Goal: Task Accomplishment & Management: Complete application form

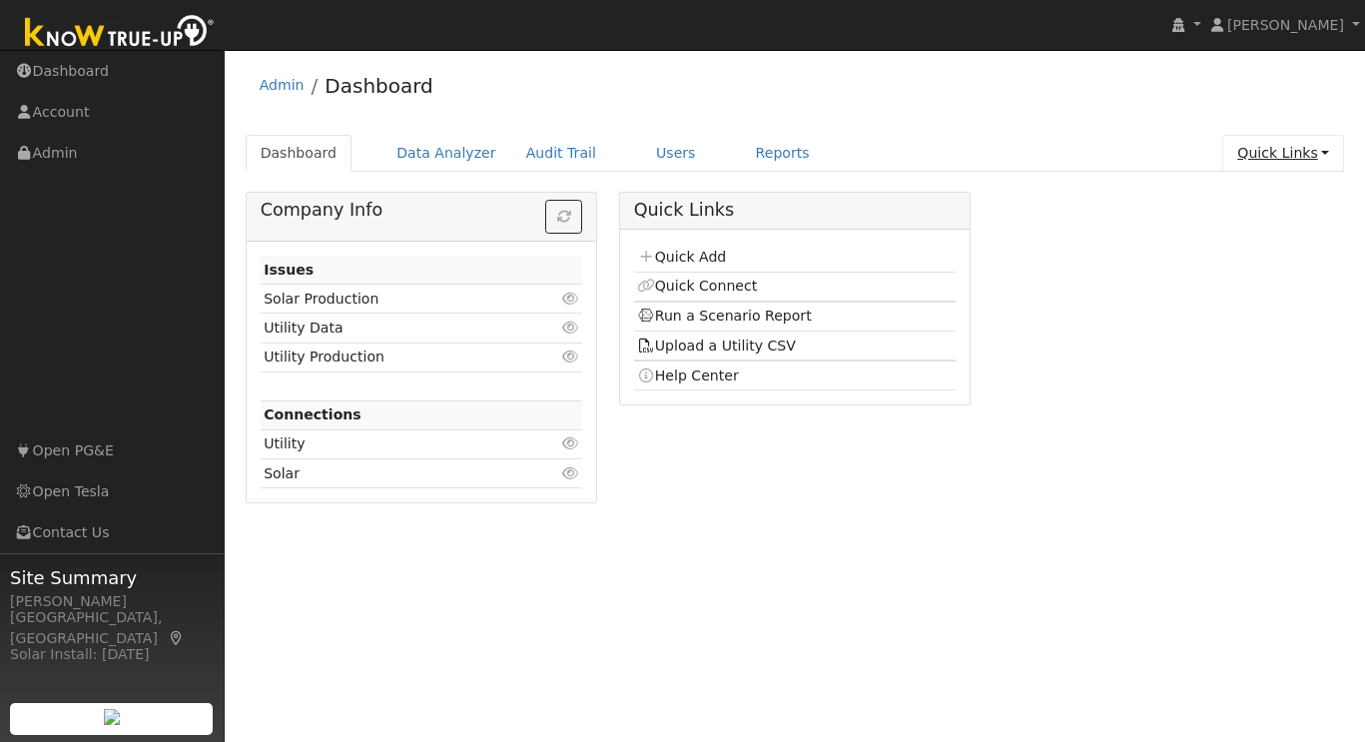
click at [1315, 143] on link "Quick Links" at bounding box center [1283, 153] width 122 height 37
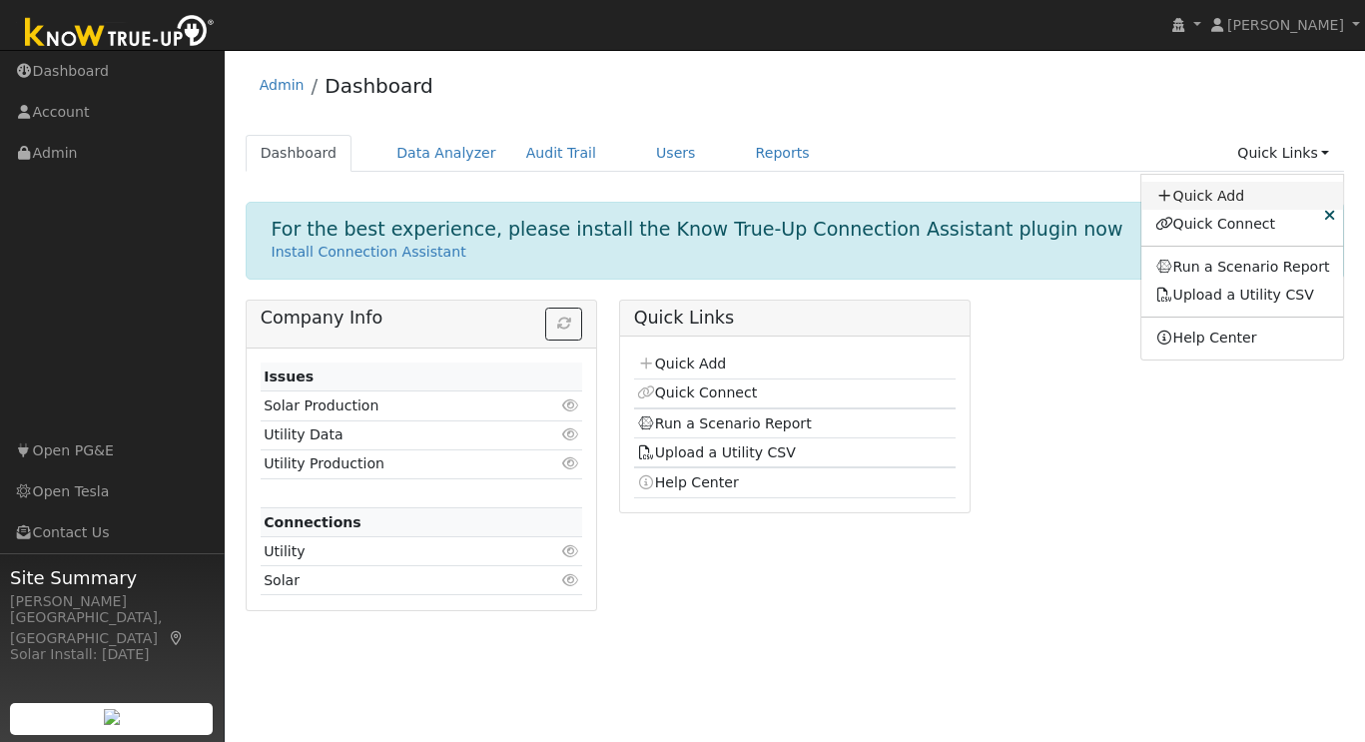
click at [1201, 187] on link "Quick Add" at bounding box center [1242, 196] width 203 height 28
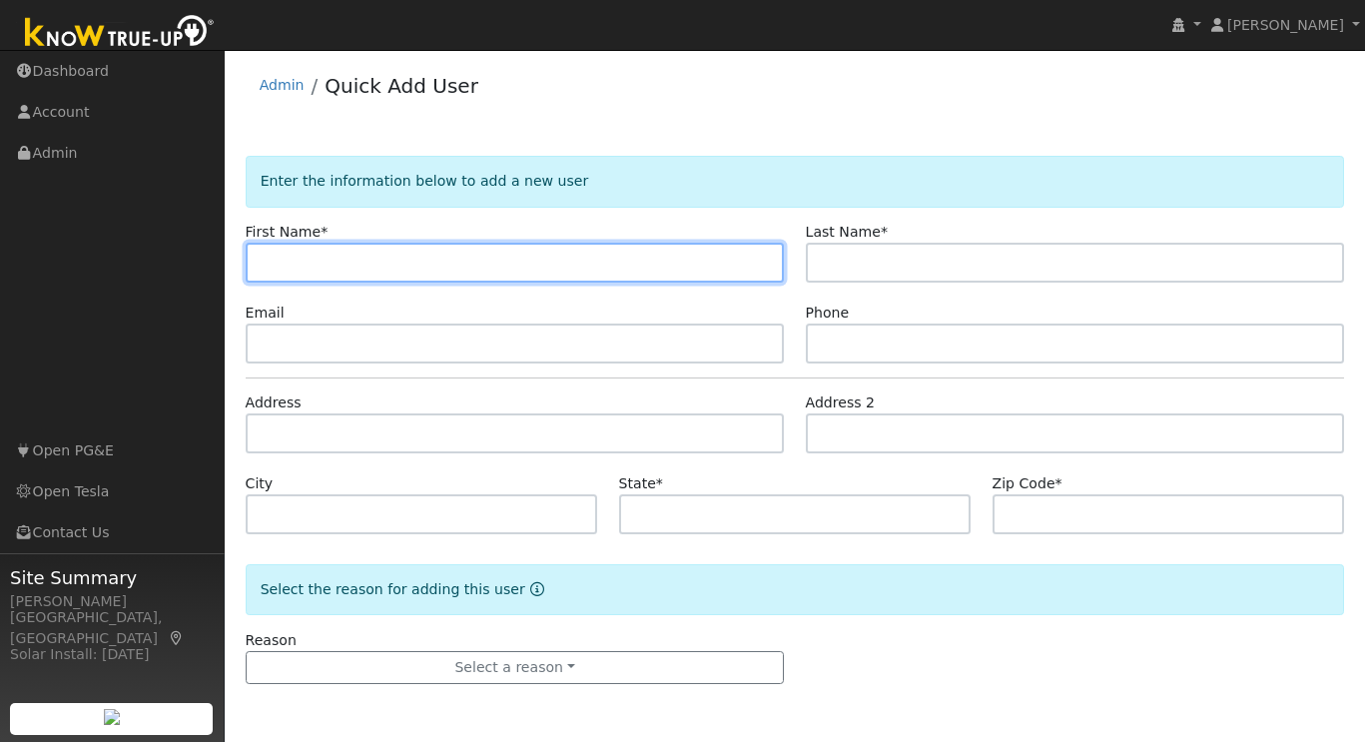
paste input "Richard"
type input "Richard"
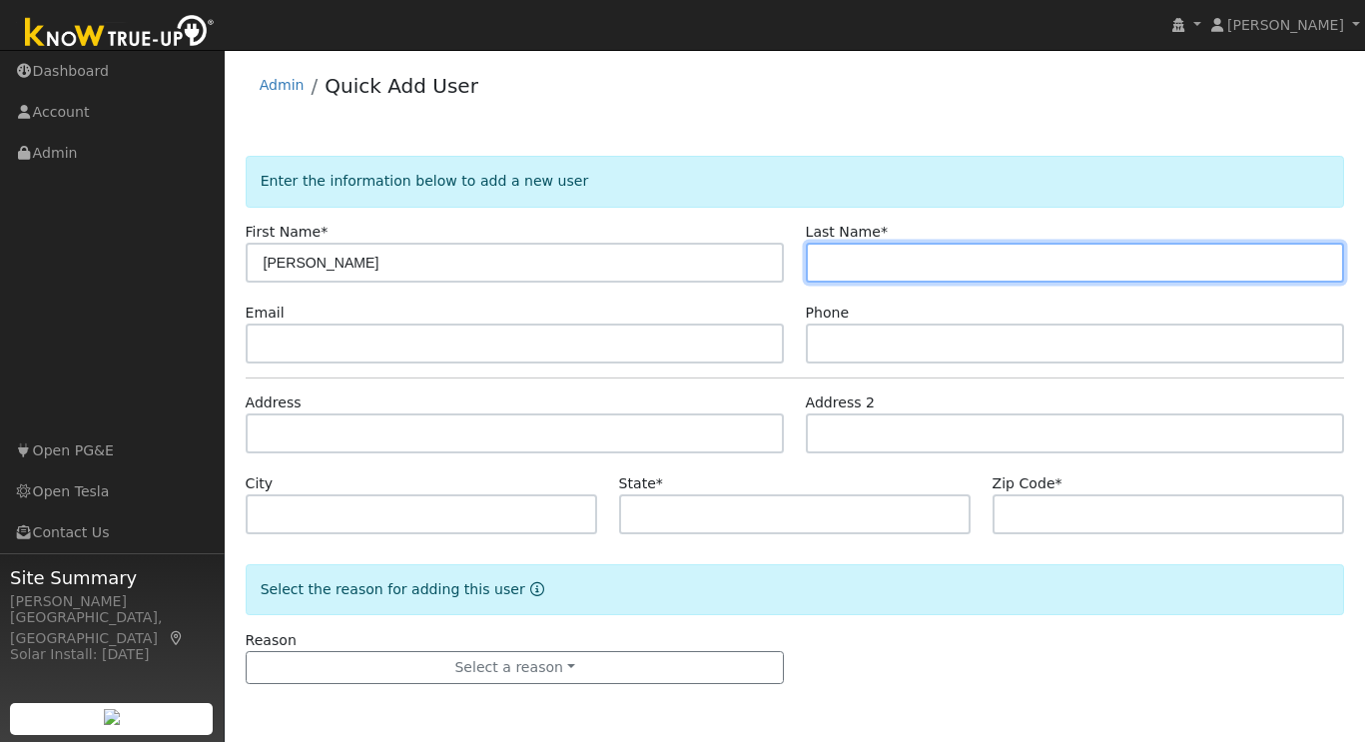
paste input "Moore"
type input "Moore"
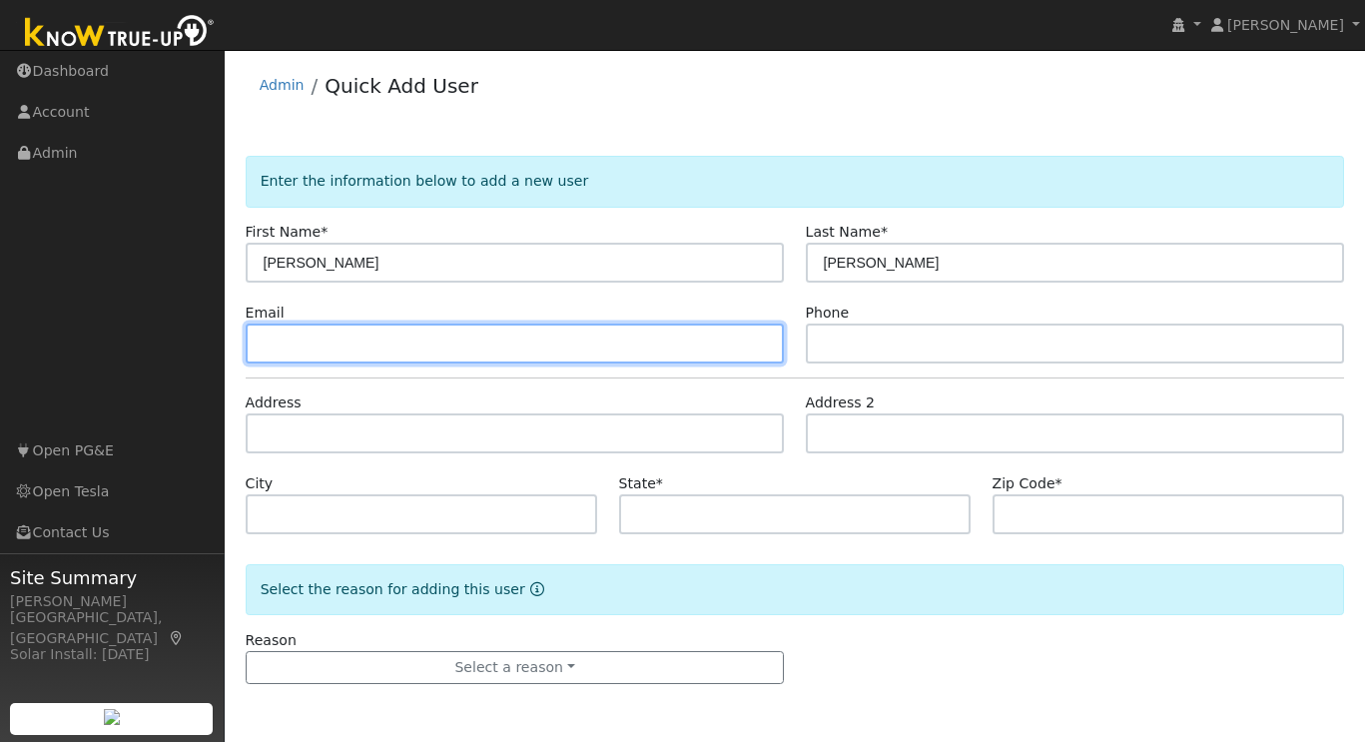
paste input "rdmoore21@gmail.com"
type input "rdmoore21@gmail.com"
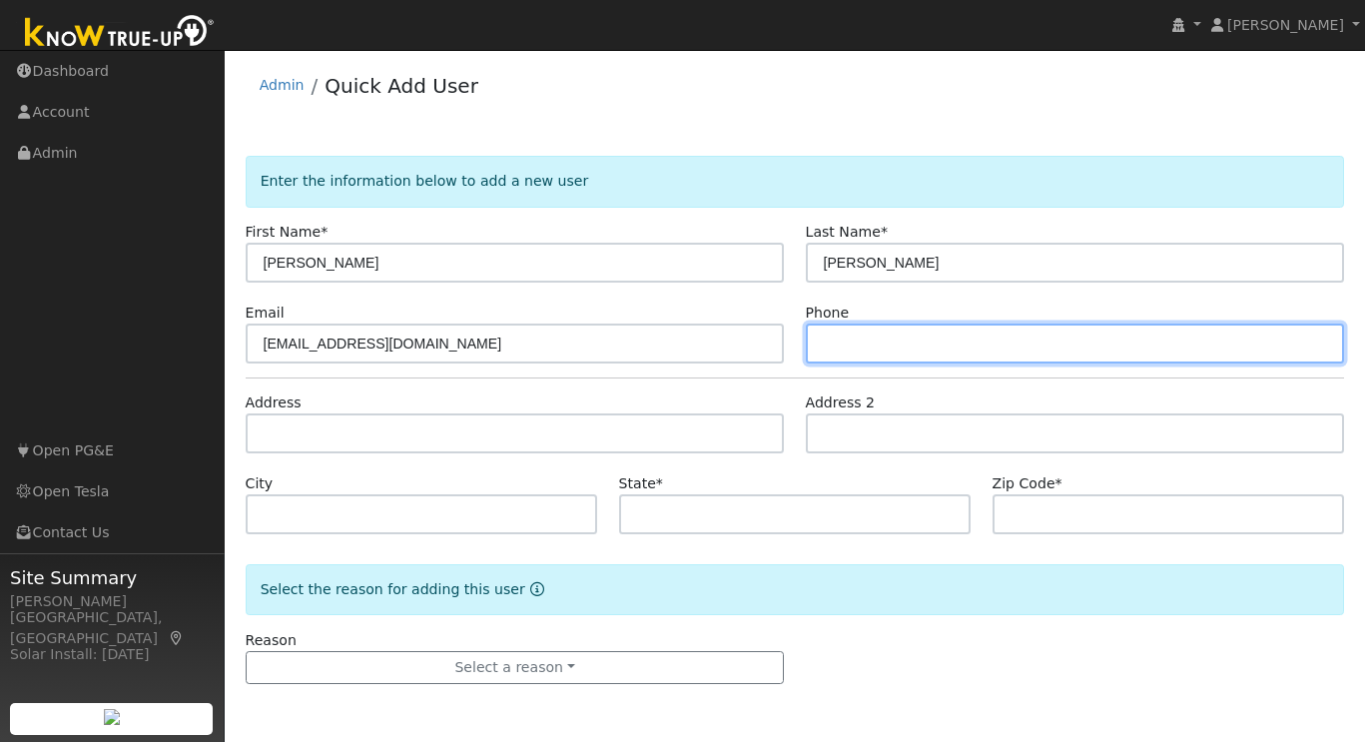
paste input "925.980.1665"
type input "925.980.1665"
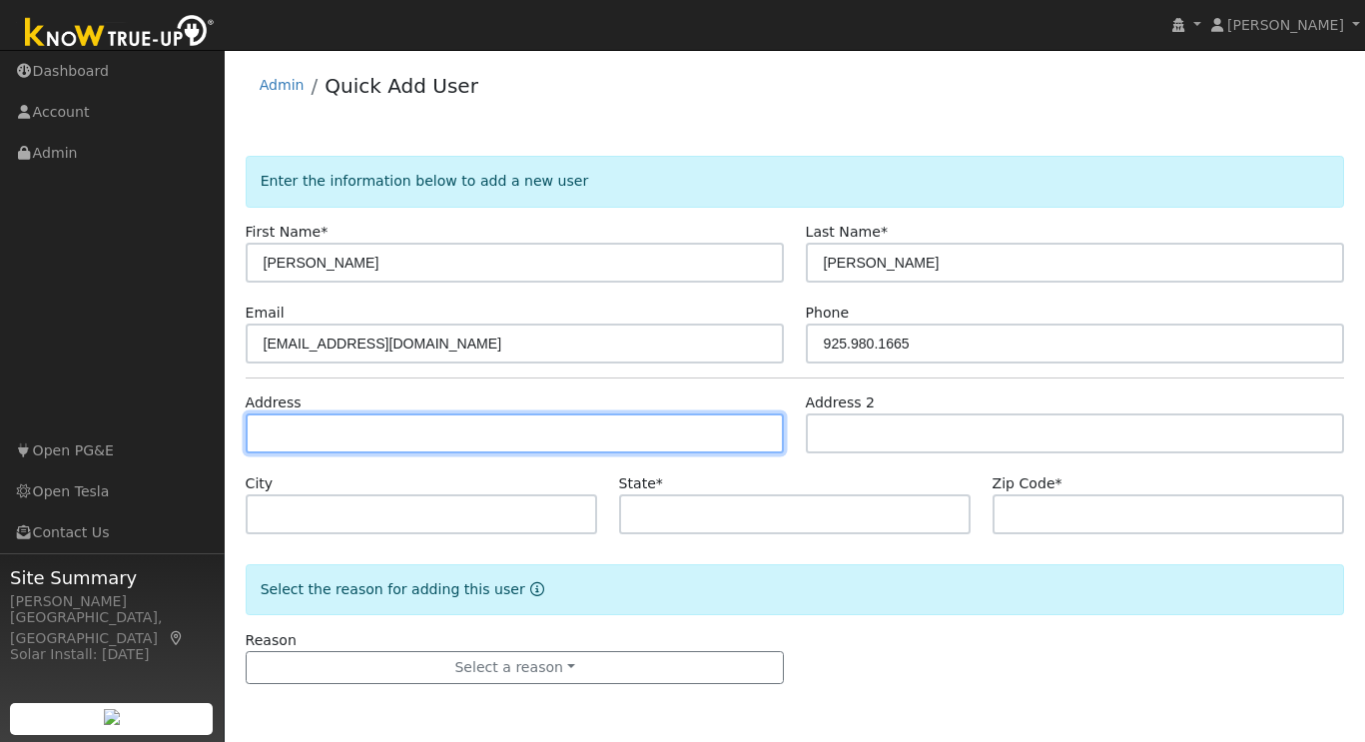
paste input "25957 Tesla Court Tracy, Ca 95733"
type input "25957 Tesla Court"
type input "Tracy"
type input "CA"
type input "95377"
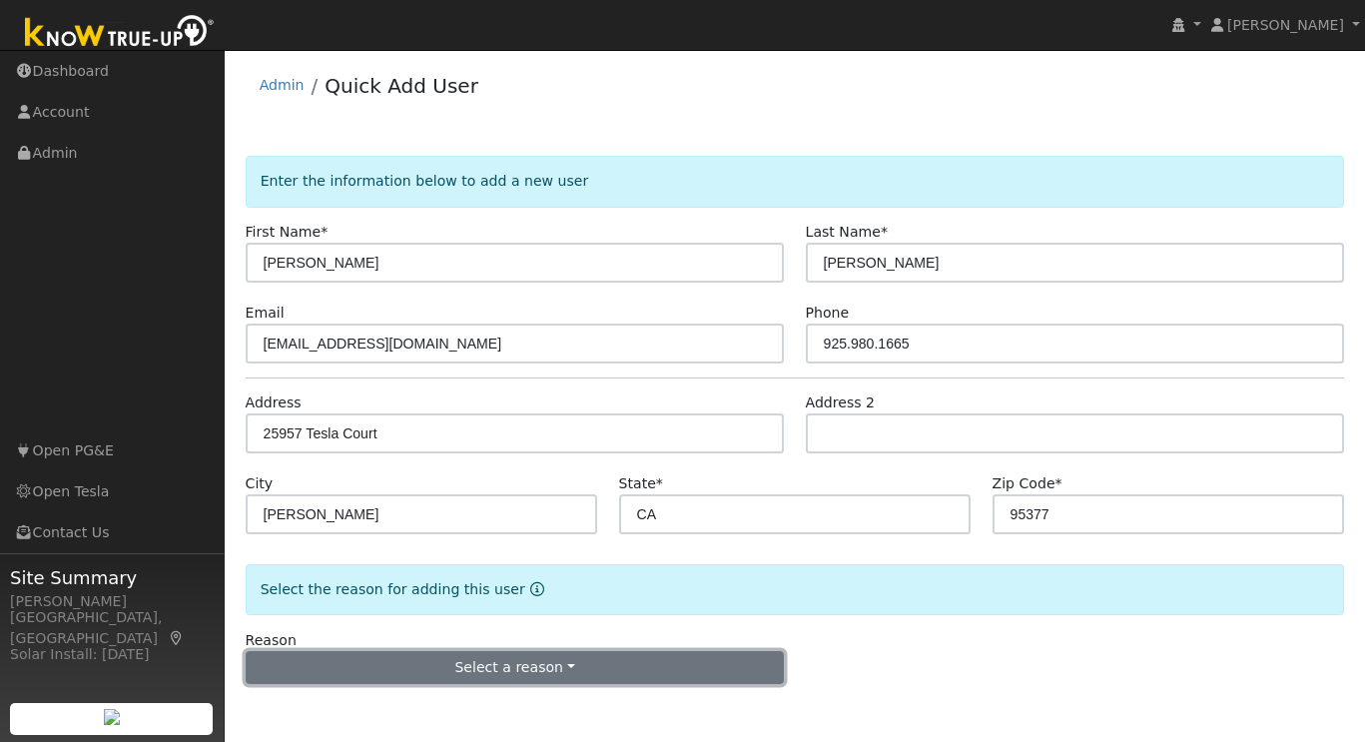
click at [503, 683] on button "Select a reason" at bounding box center [515, 668] width 539 height 34
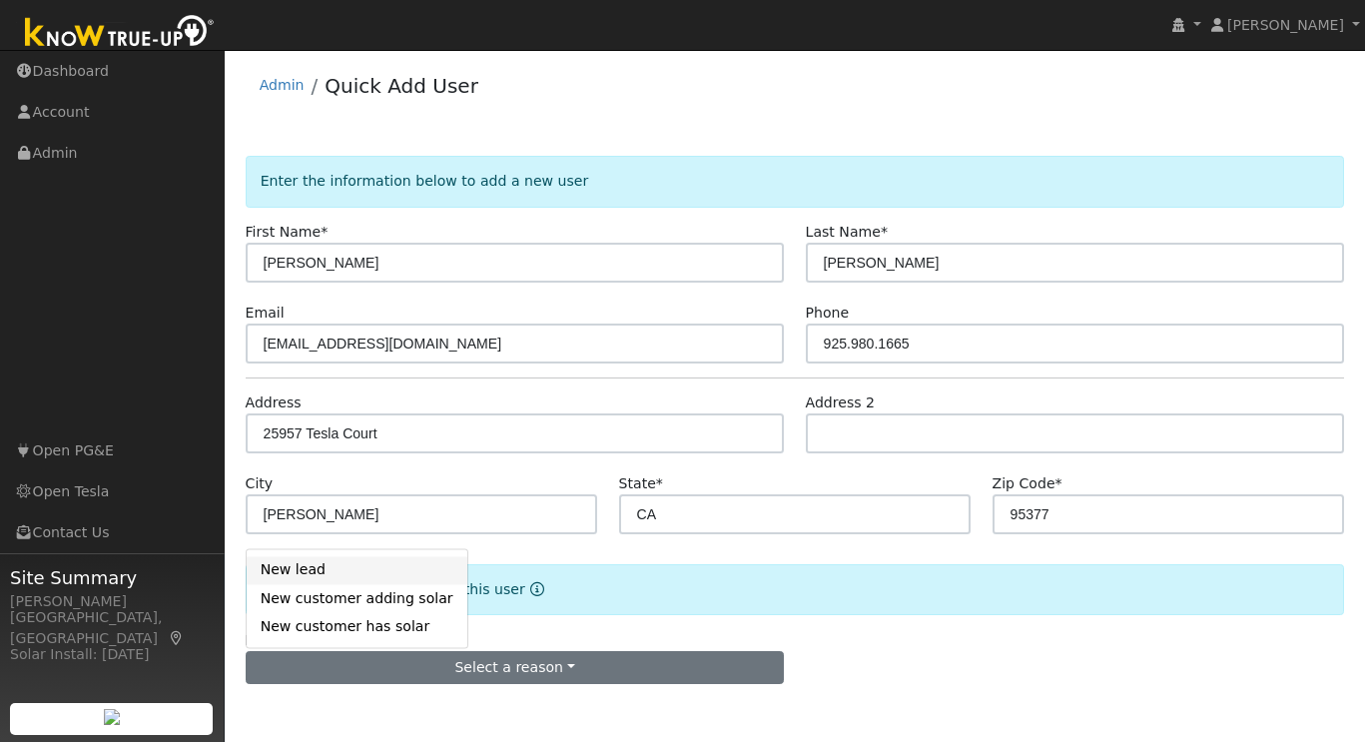
click at [345, 570] on link "New lead" at bounding box center [357, 570] width 221 height 28
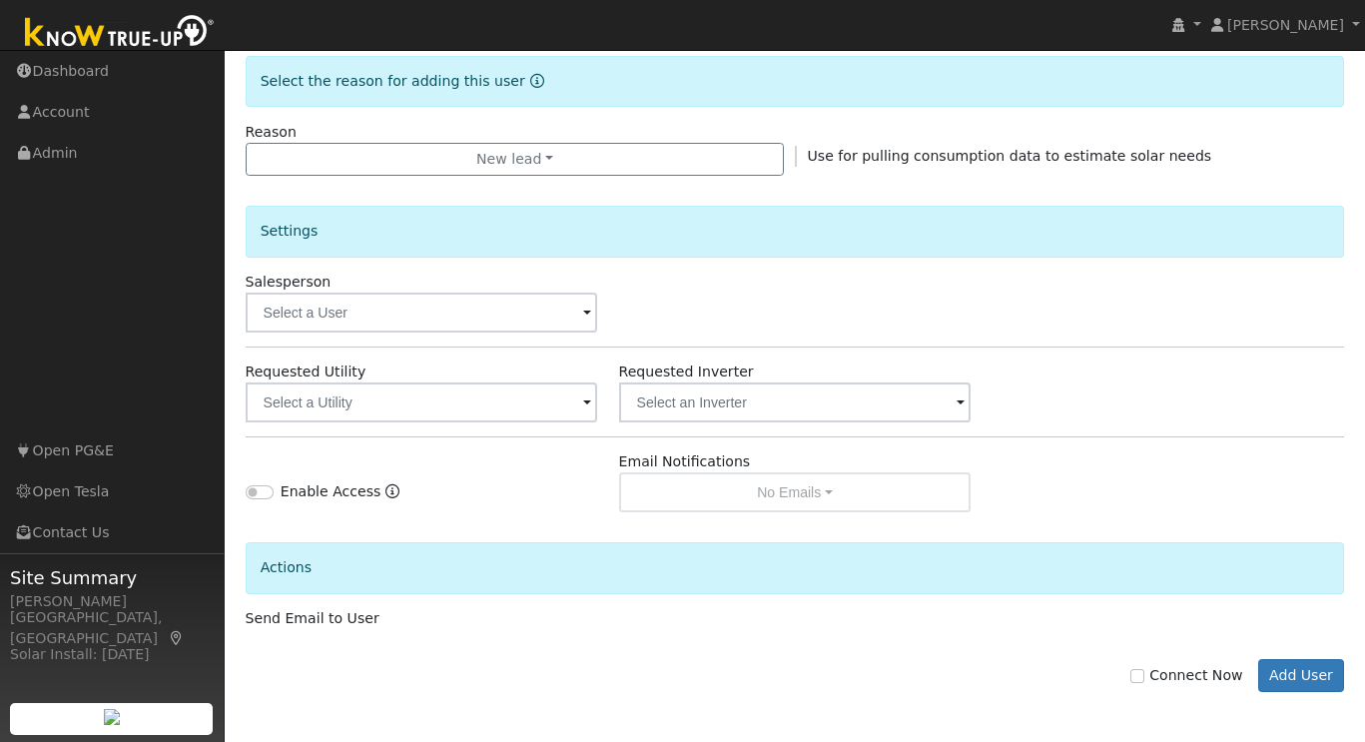
scroll to position [548, 0]
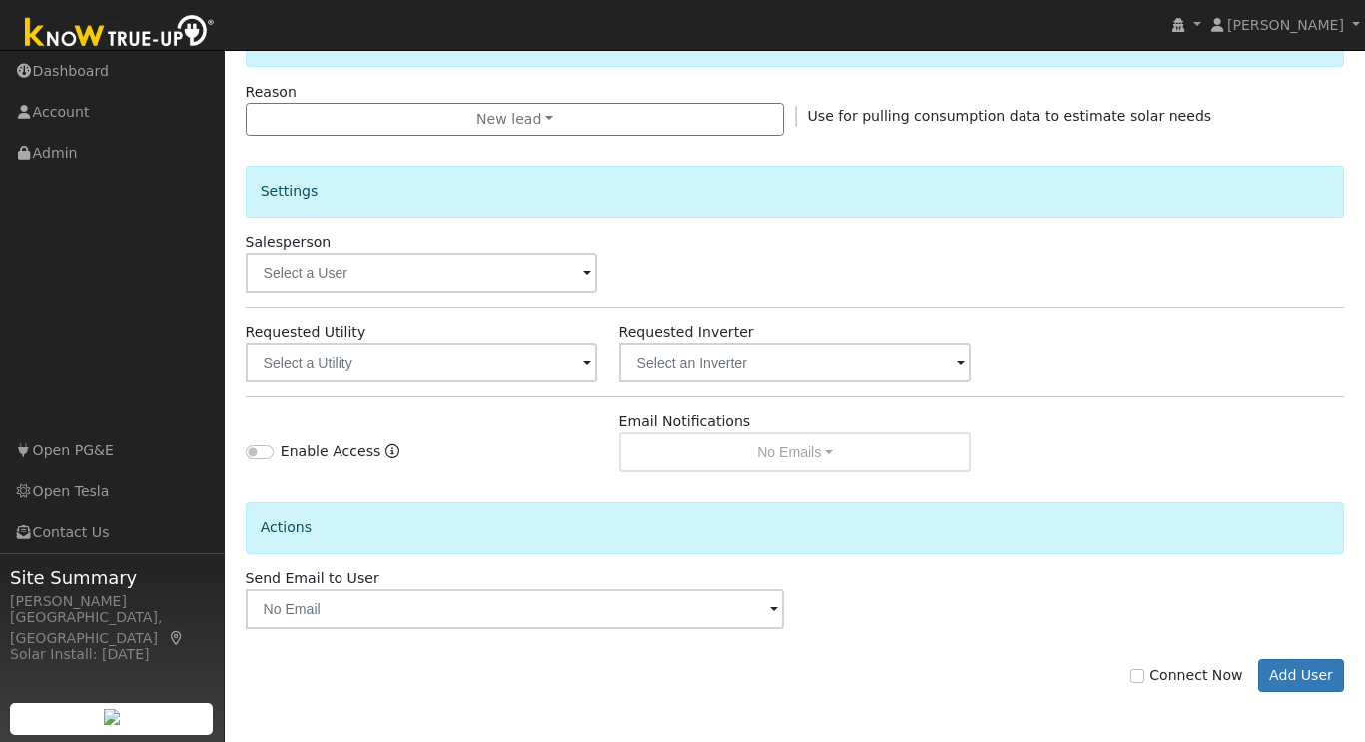
click at [588, 365] on span at bounding box center [587, 364] width 8 height 23
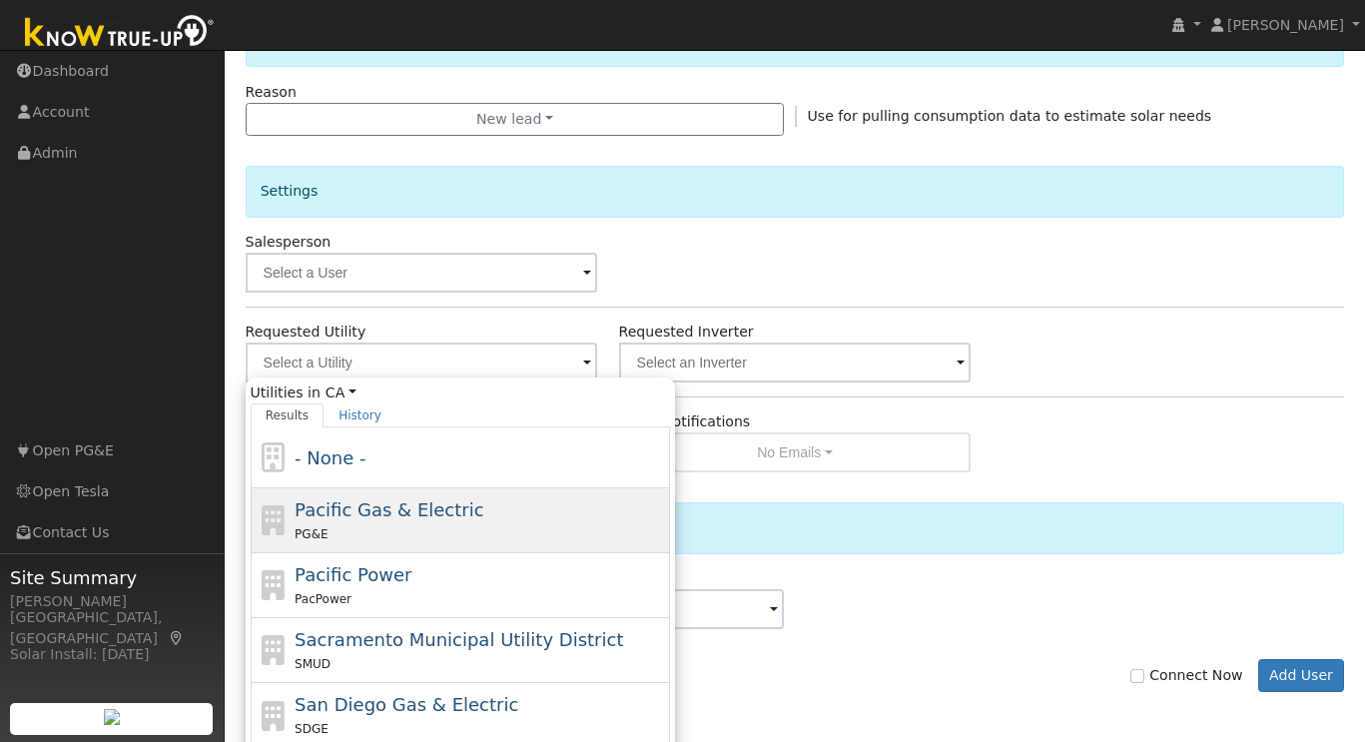
click at [408, 520] on div "Pacific Gas & Electric PG&E" at bounding box center [480, 520] width 370 height 48
type input "Pacific Gas & Electric"
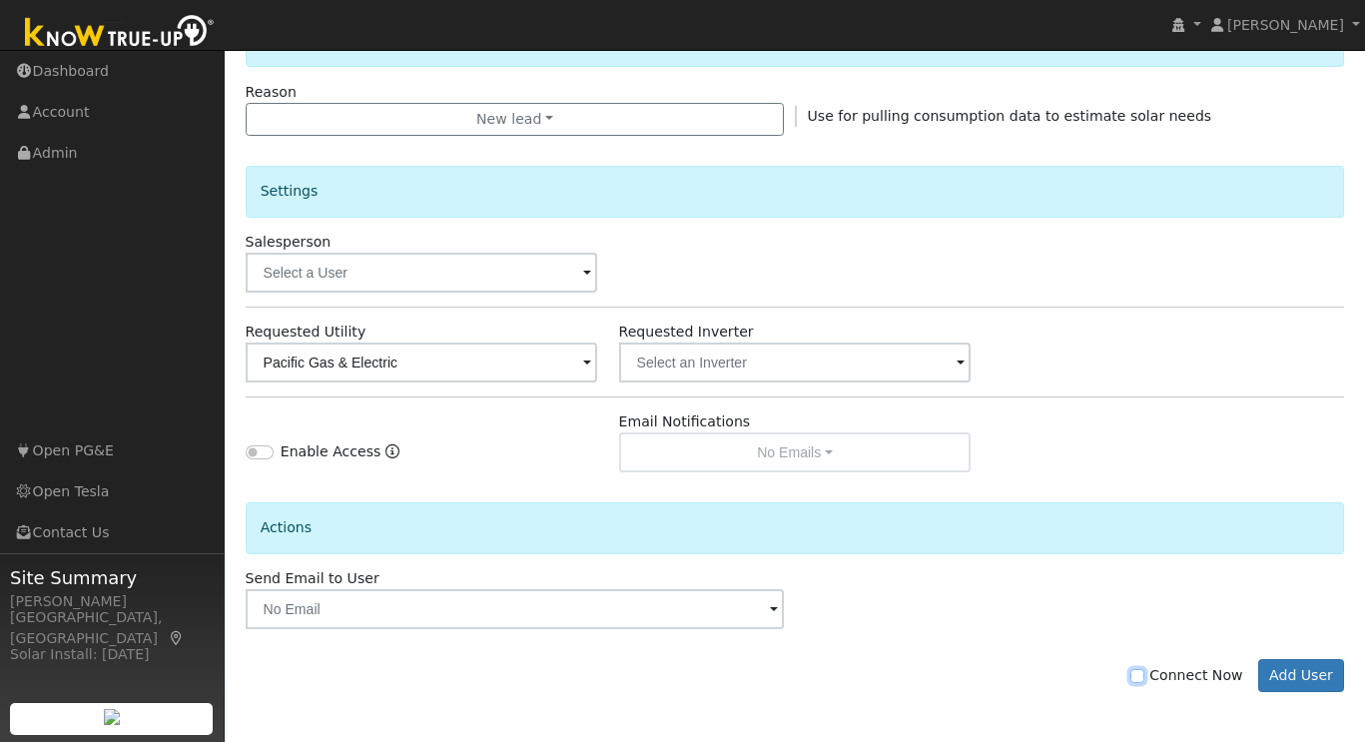
click at [1144, 677] on input "Connect Now" at bounding box center [1137, 676] width 14 height 14
checkbox input "true"
click at [1319, 675] on button "Add User" at bounding box center [1301, 676] width 87 height 34
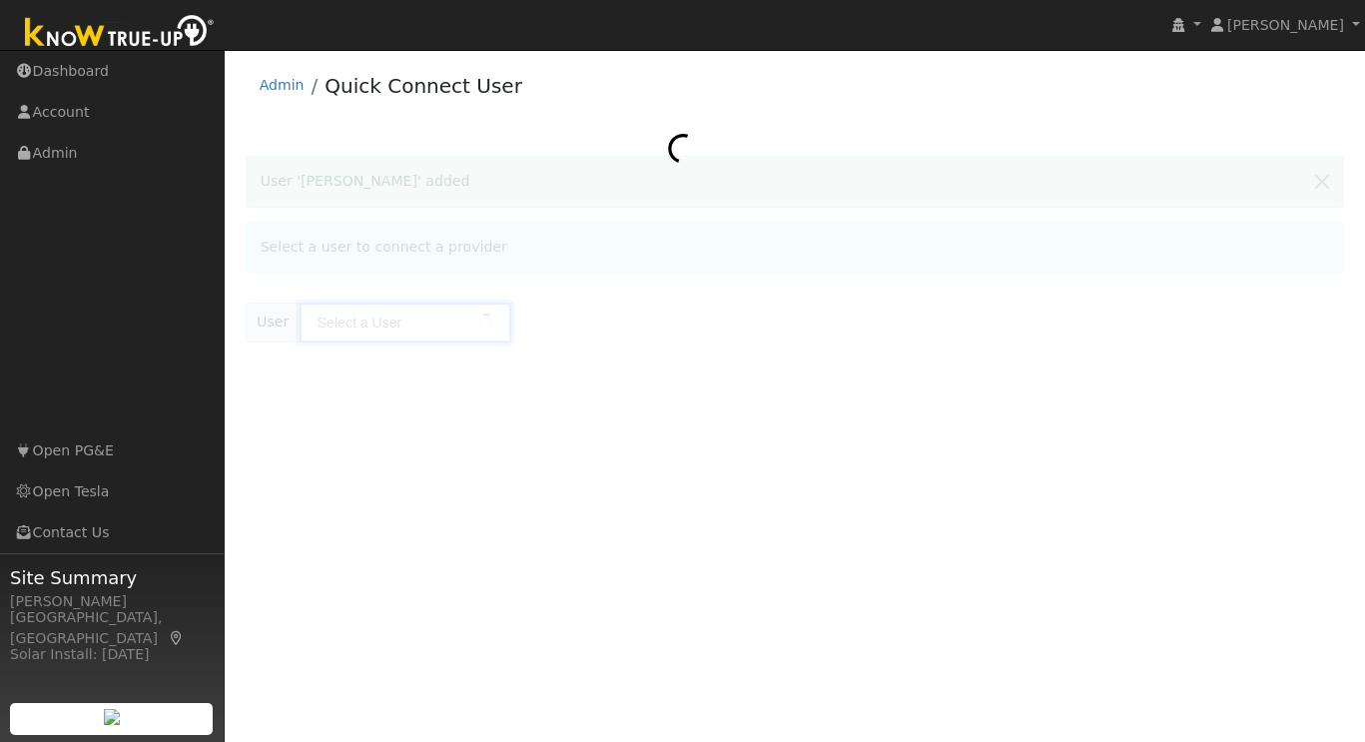
type input "[PERSON_NAME]"
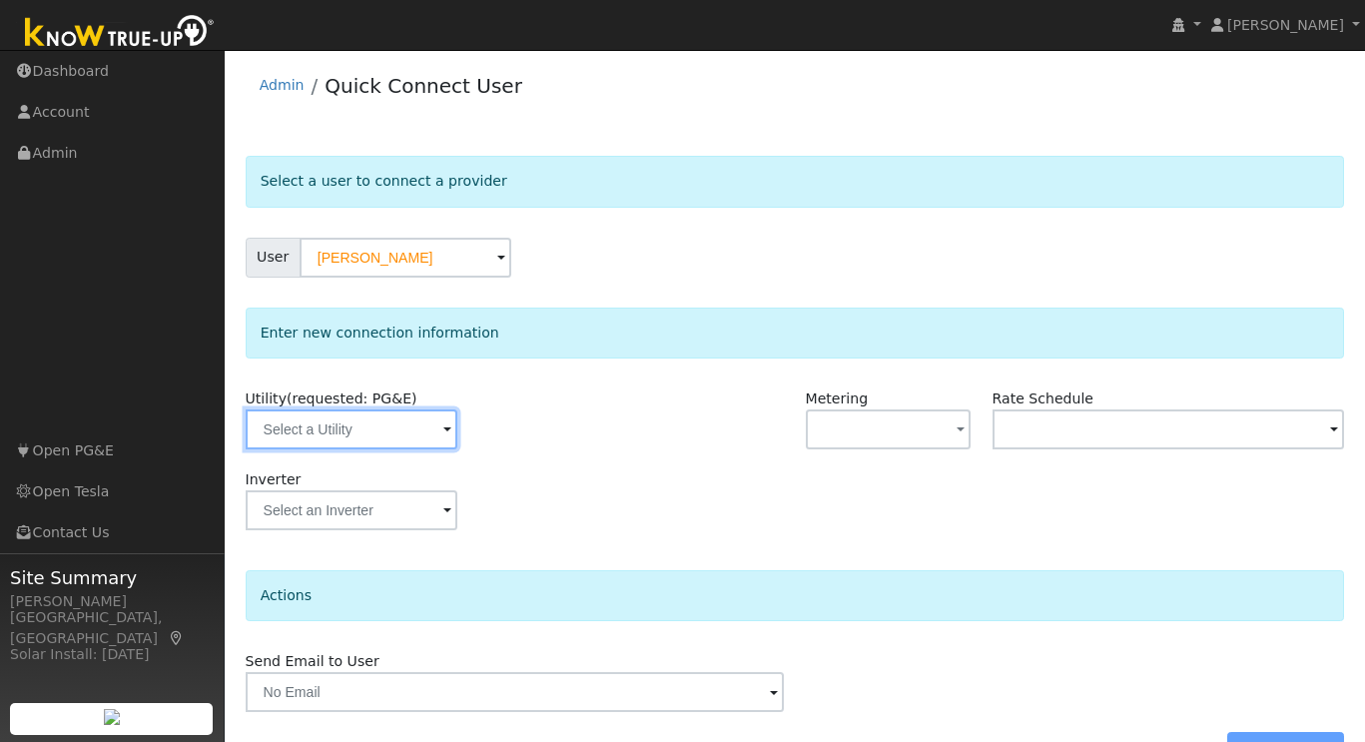
click at [415, 432] on input "text" at bounding box center [352, 429] width 212 height 40
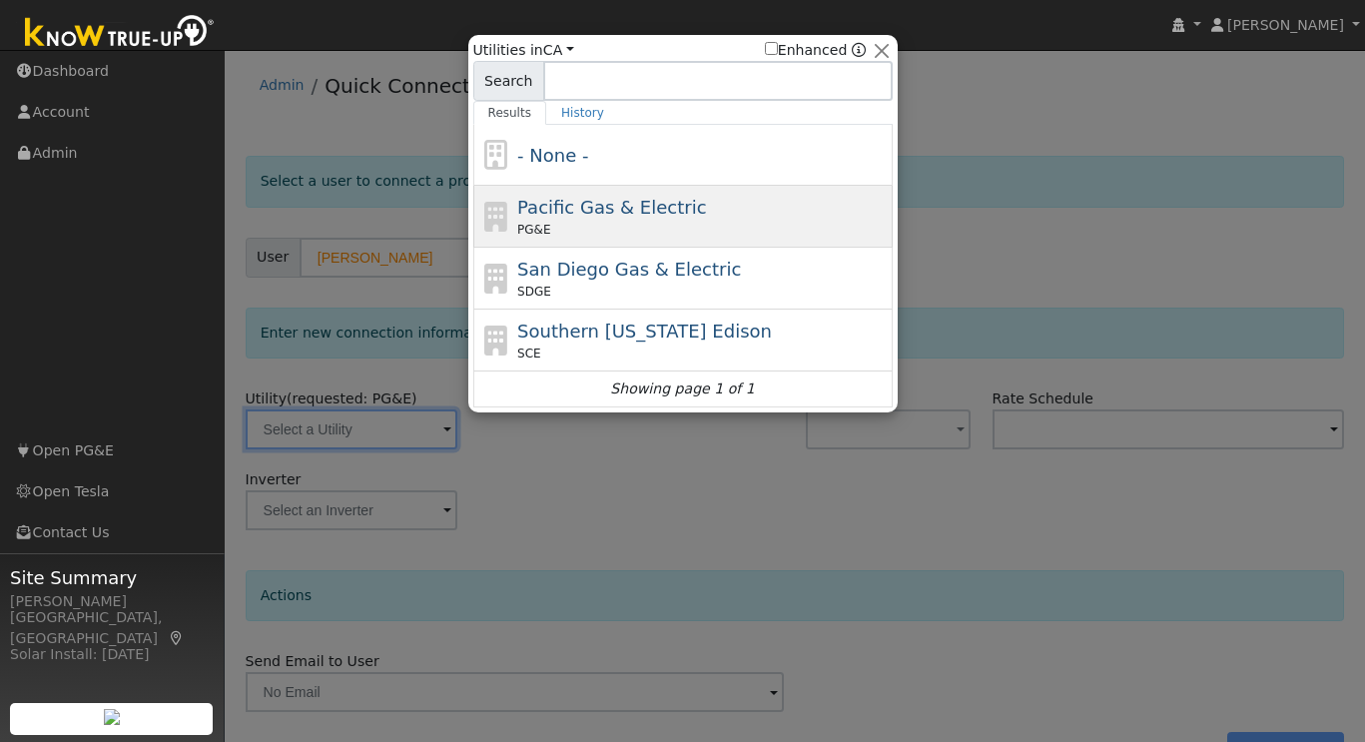
click at [587, 202] on span "Pacific Gas & Electric" at bounding box center [611, 207] width 189 height 21
type input "PG&E"
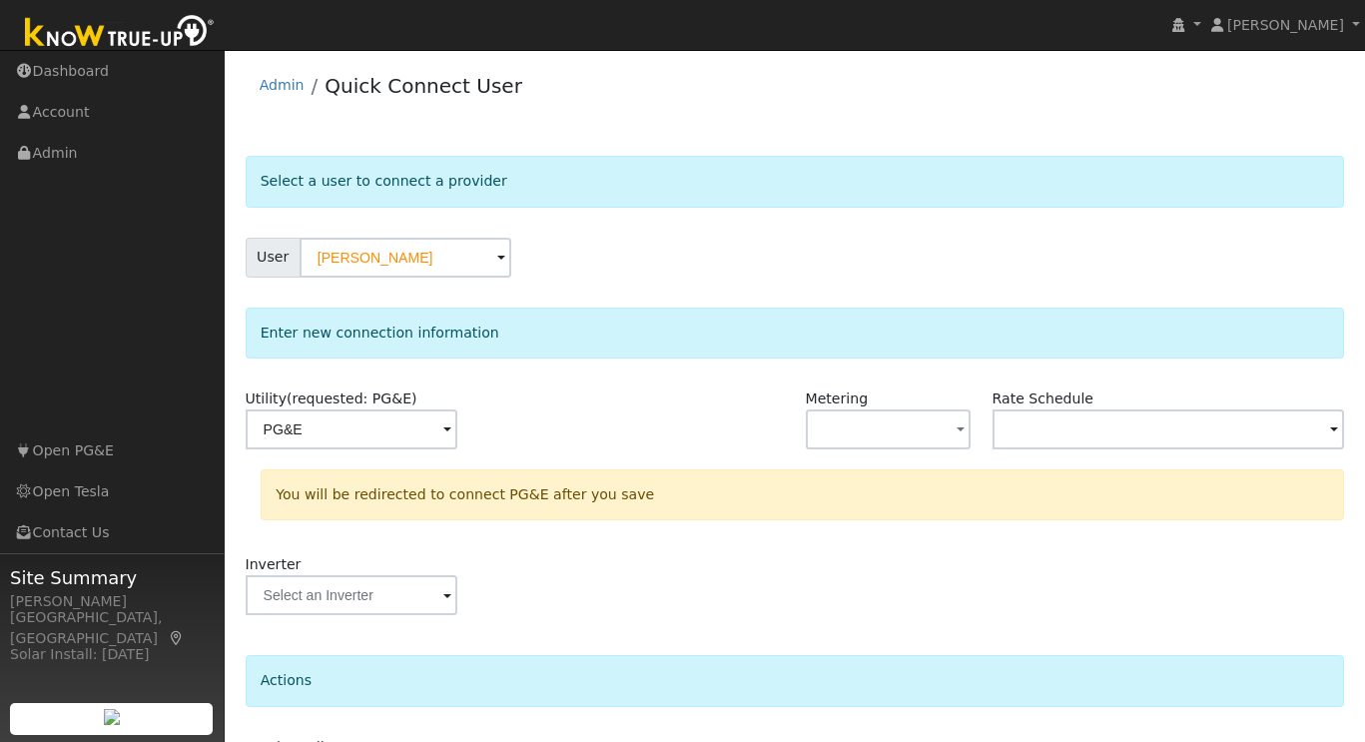
scroll to position [139, 0]
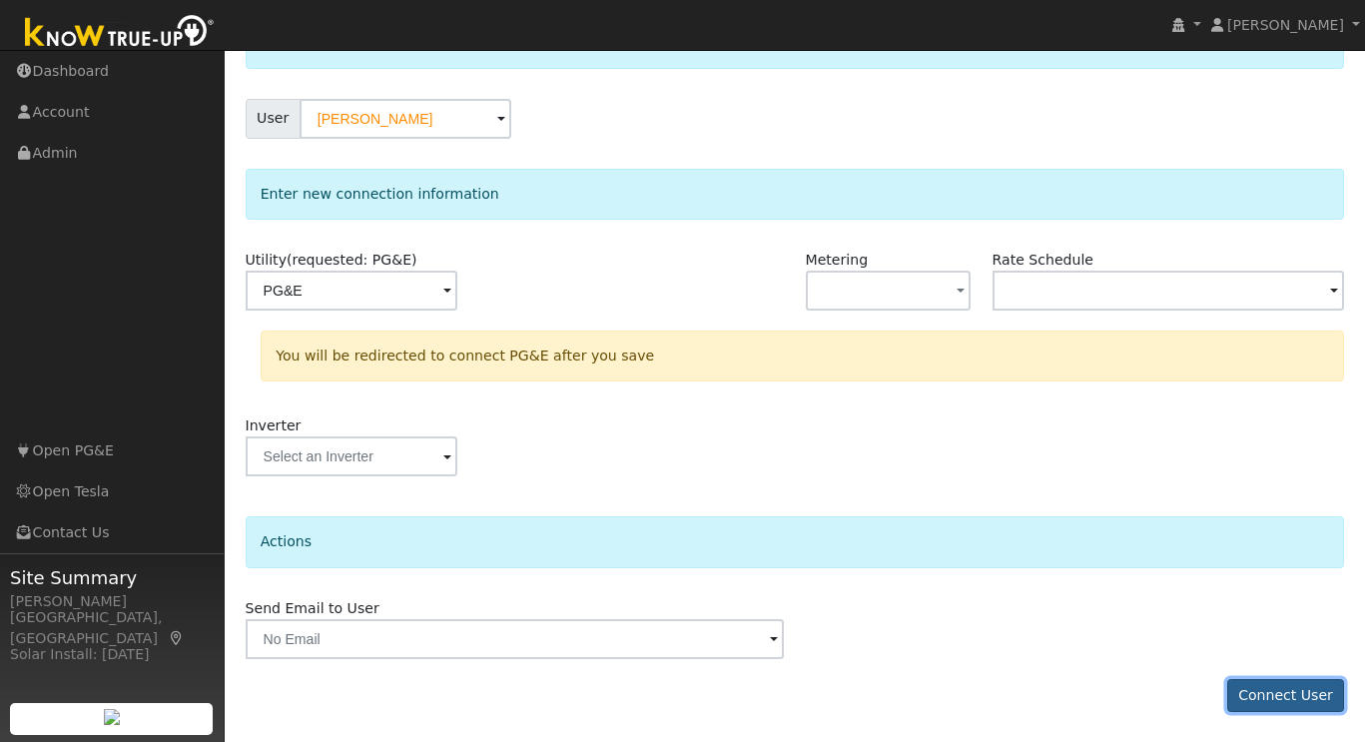
click at [1293, 705] on button "Connect User" at bounding box center [1286, 696] width 118 height 34
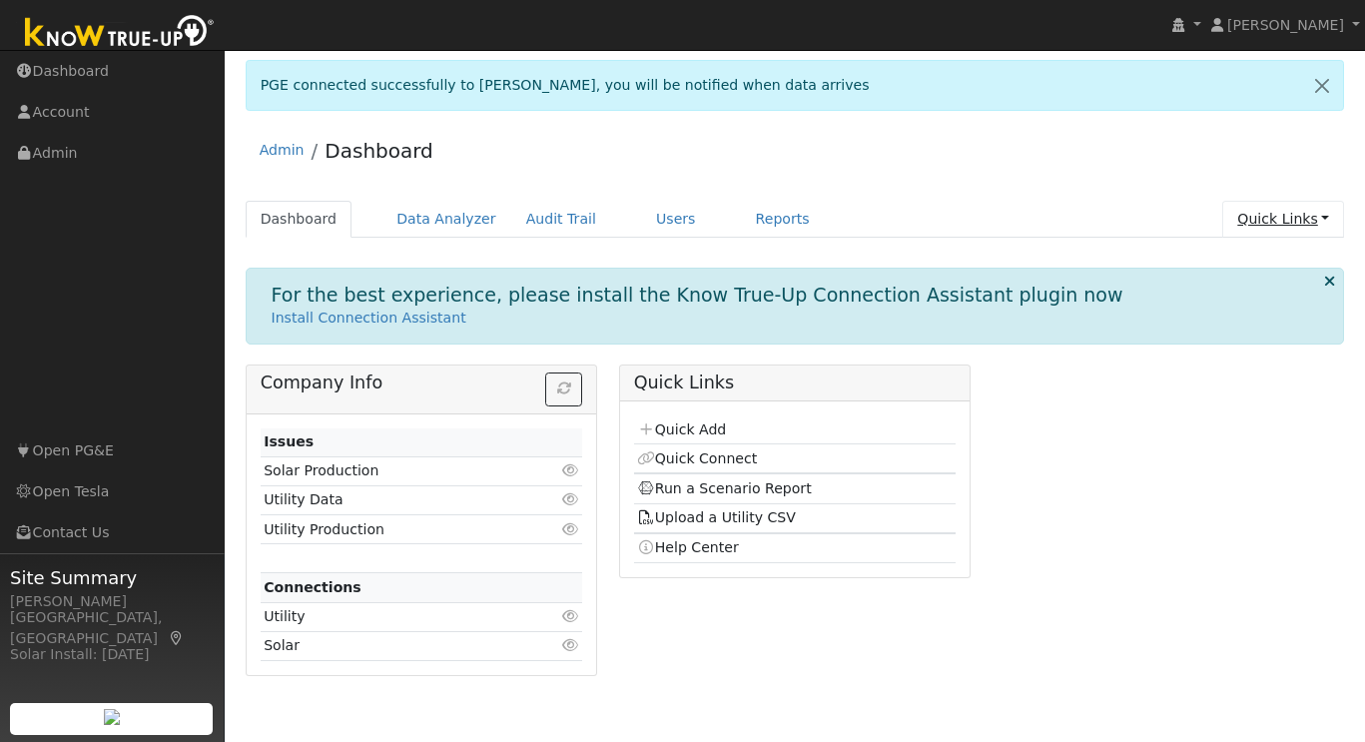
click at [1295, 224] on link "Quick Links" at bounding box center [1283, 219] width 122 height 37
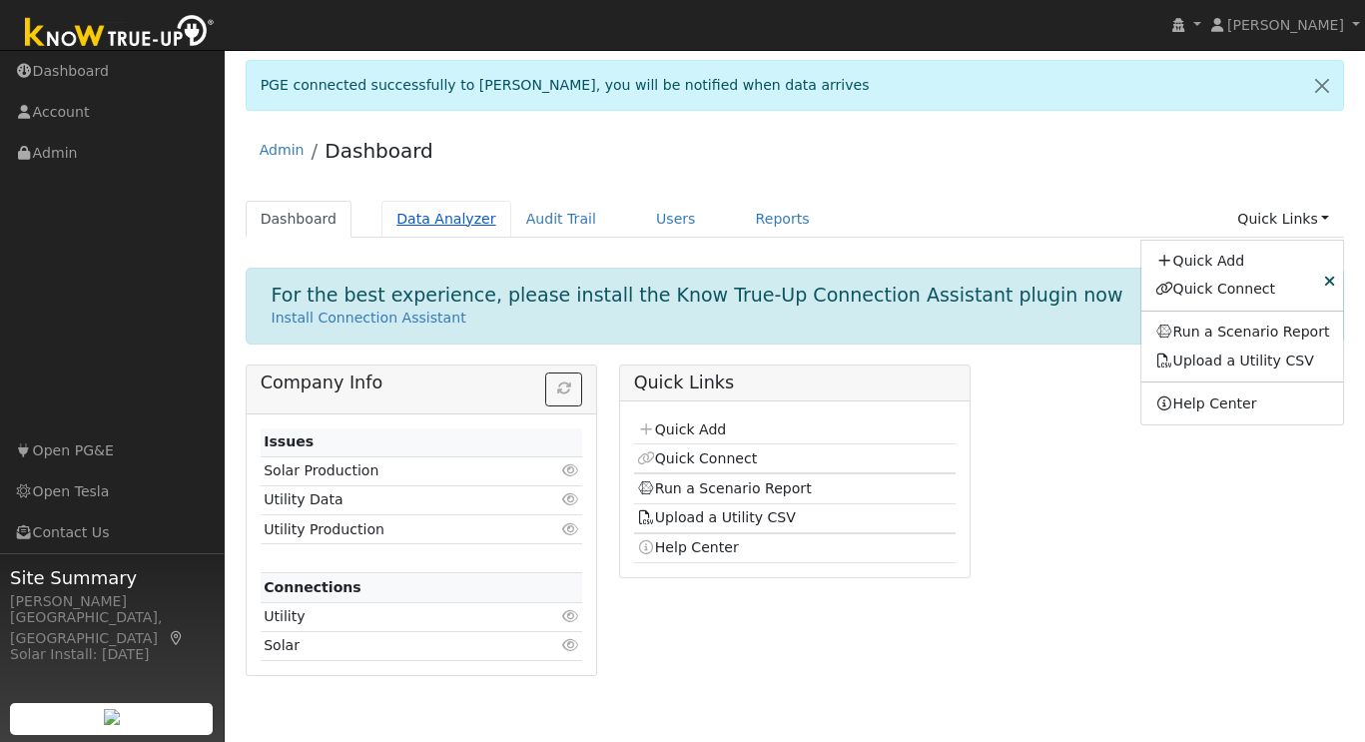
click at [452, 221] on link "Data Analyzer" at bounding box center [446, 219] width 130 height 37
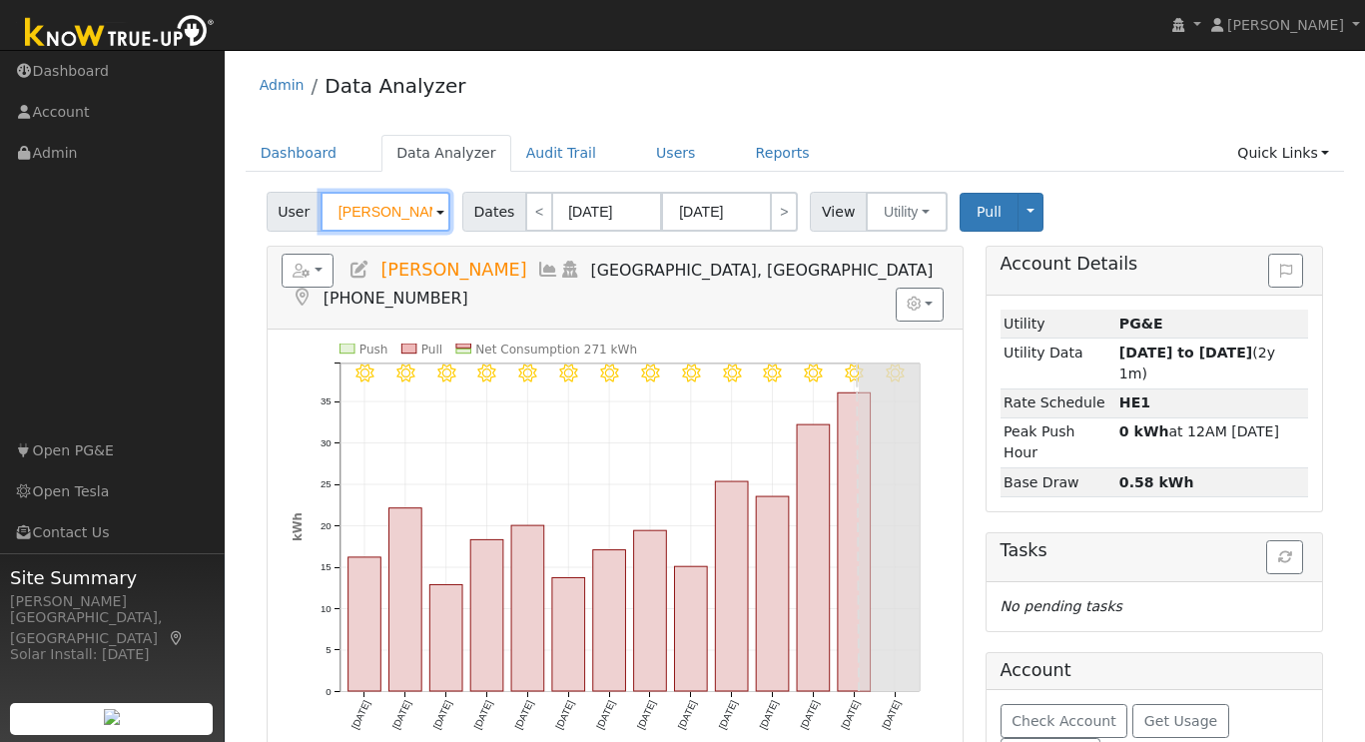
click at [411, 212] on input "[PERSON_NAME]" at bounding box center [386, 212] width 130 height 40
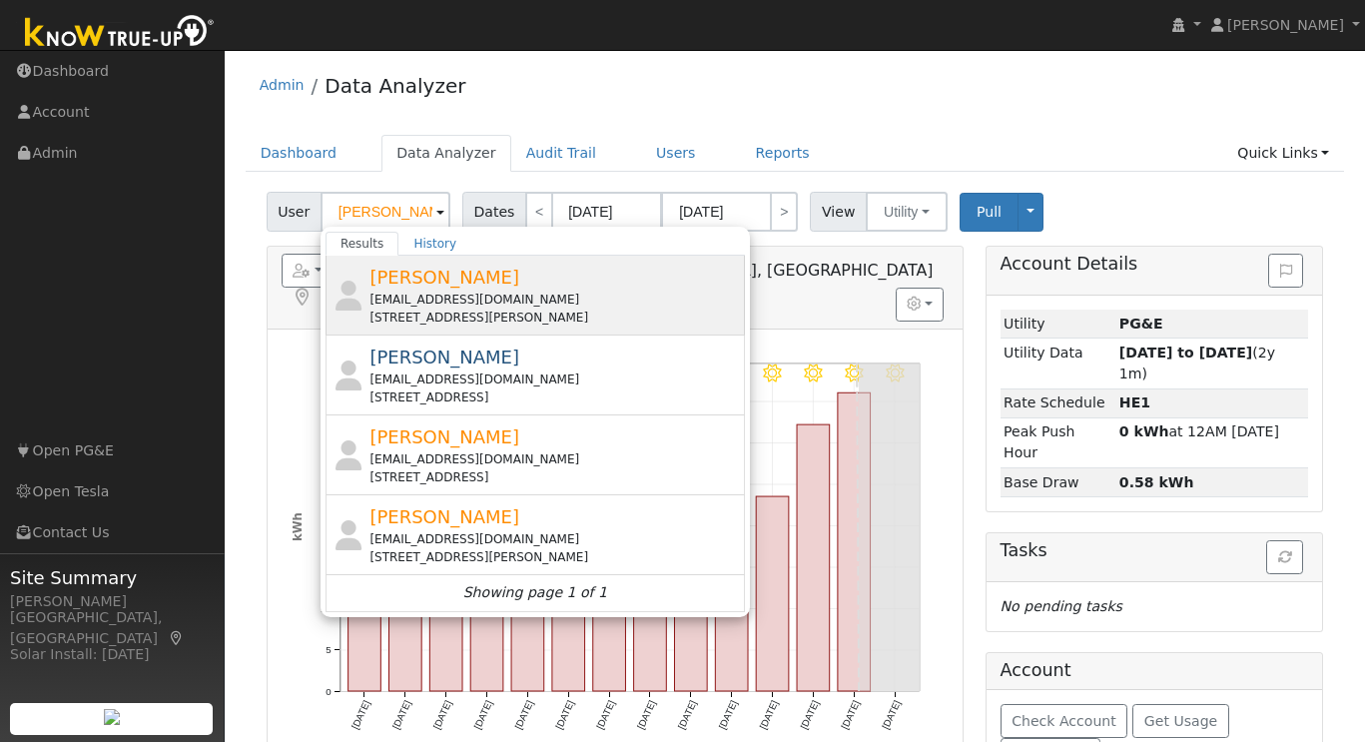
click at [487, 275] on div "Richard Moore rdmoore21@gmail.com 25957 Tesla Court, Tracy, CA 95377" at bounding box center [554, 295] width 370 height 63
type input "[PERSON_NAME]"
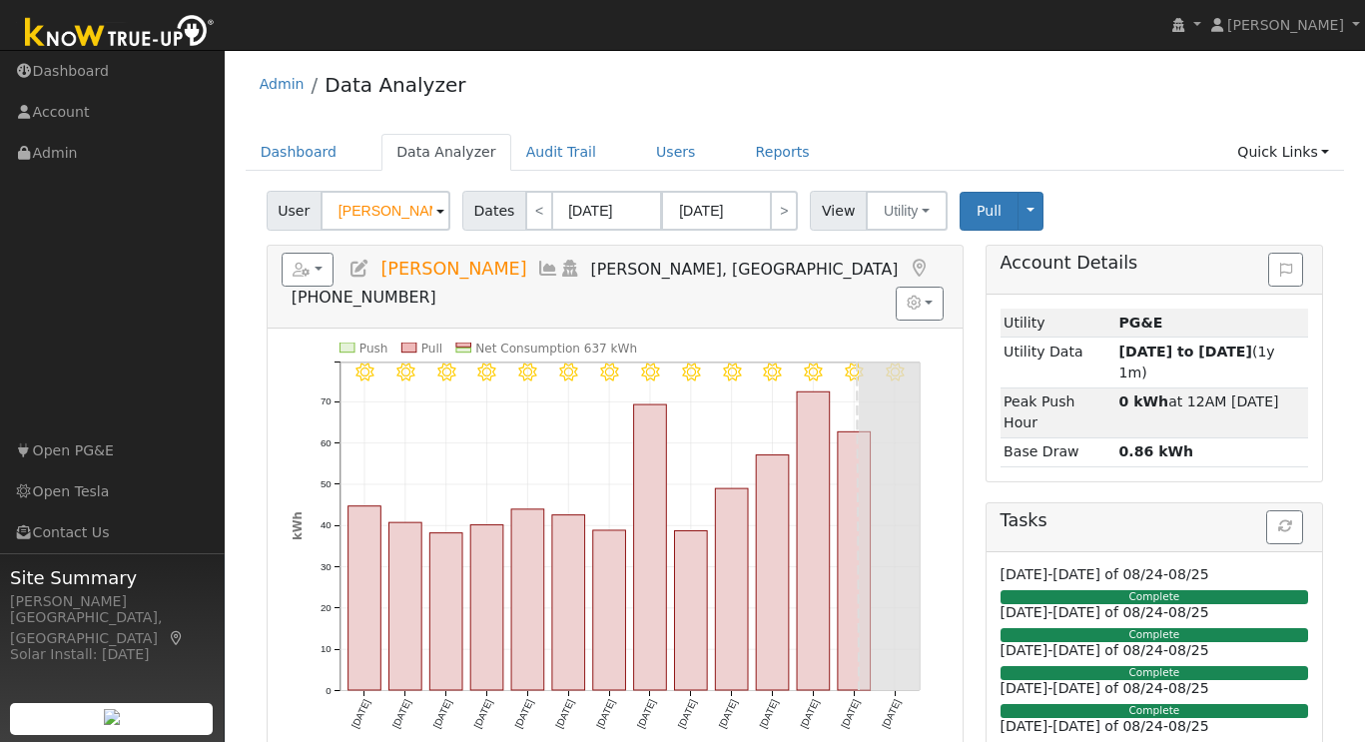
scroll to position [64, 0]
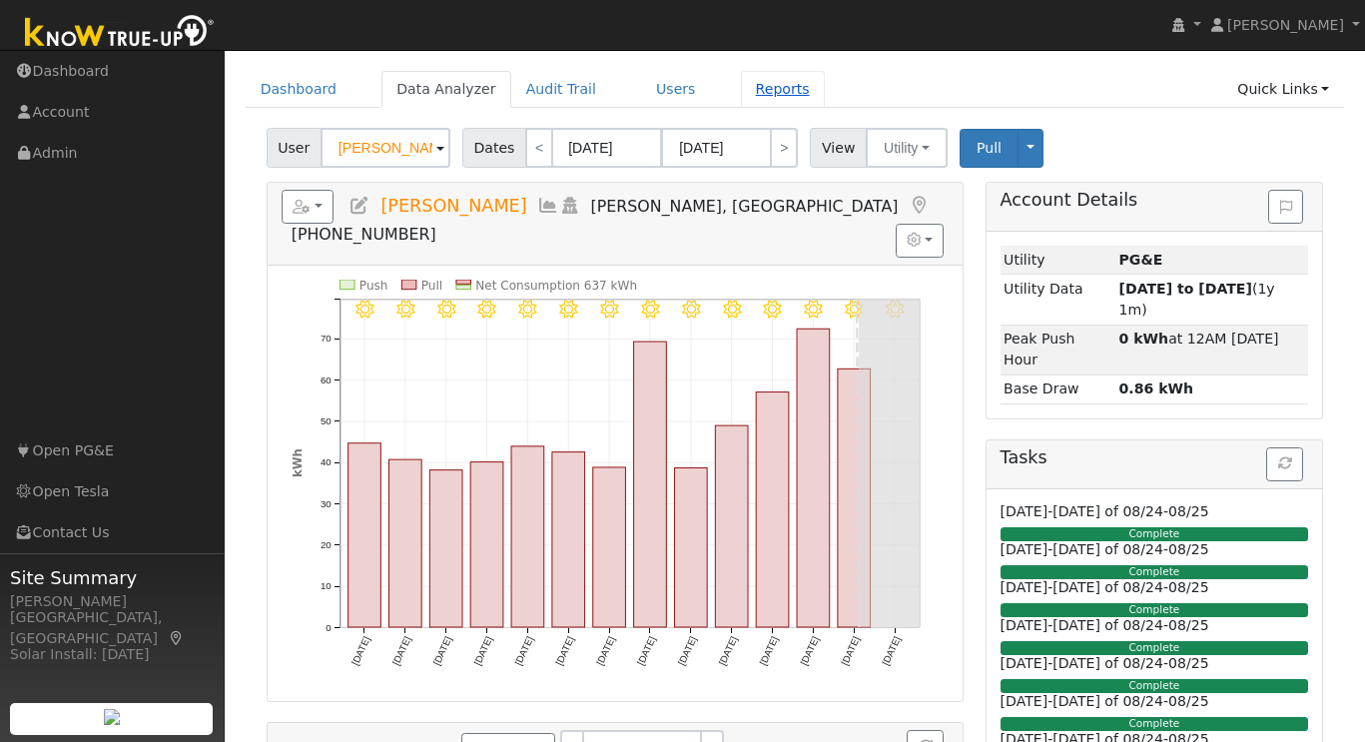
click at [751, 92] on link "Reports" at bounding box center [783, 89] width 84 height 37
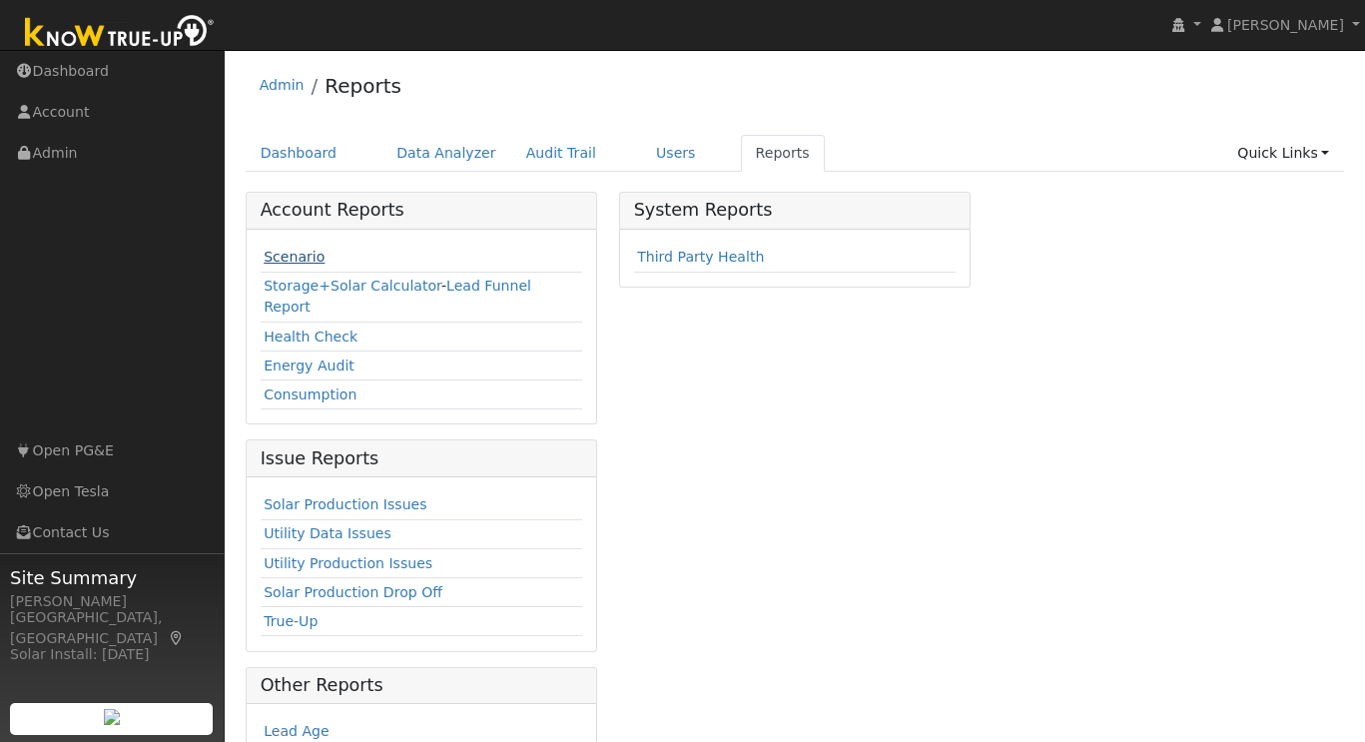
click at [307, 260] on link "Scenario" at bounding box center [294, 257] width 61 height 16
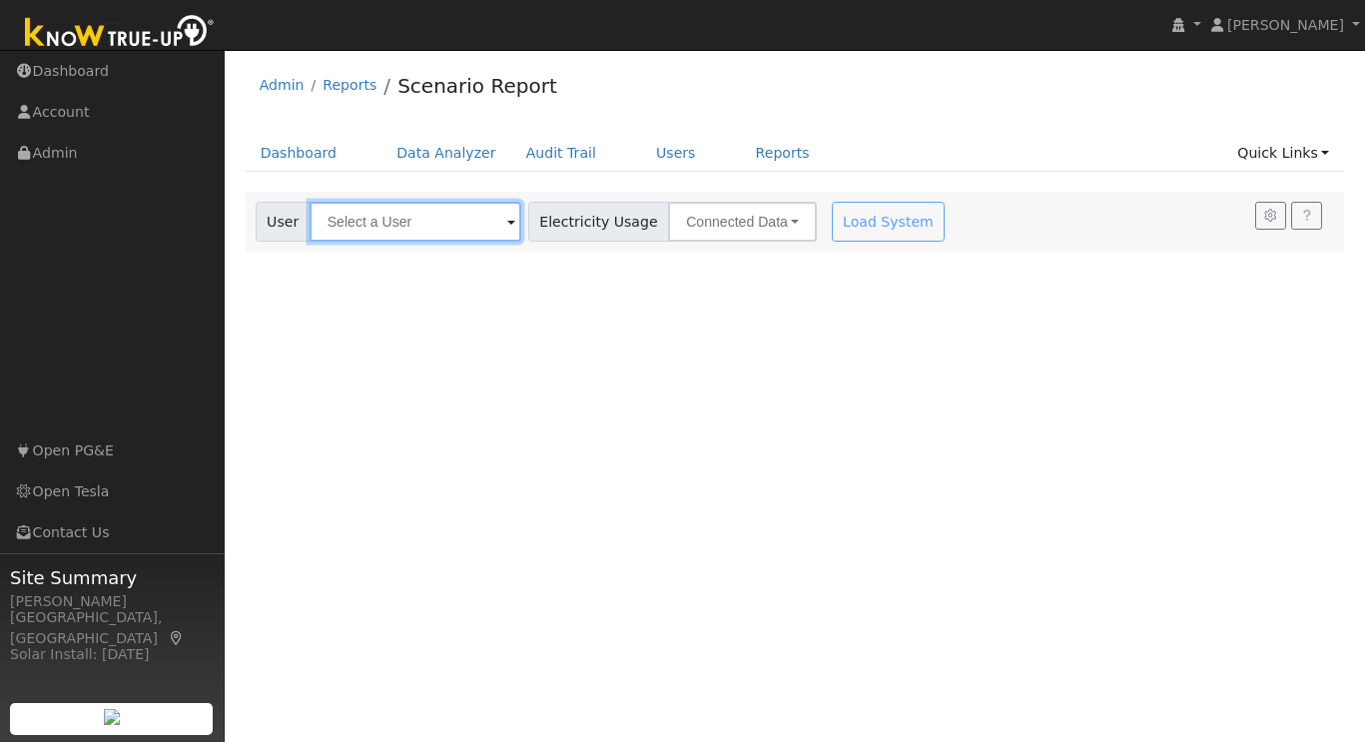
click at [424, 220] on input "text" at bounding box center [416, 222] width 212 height 40
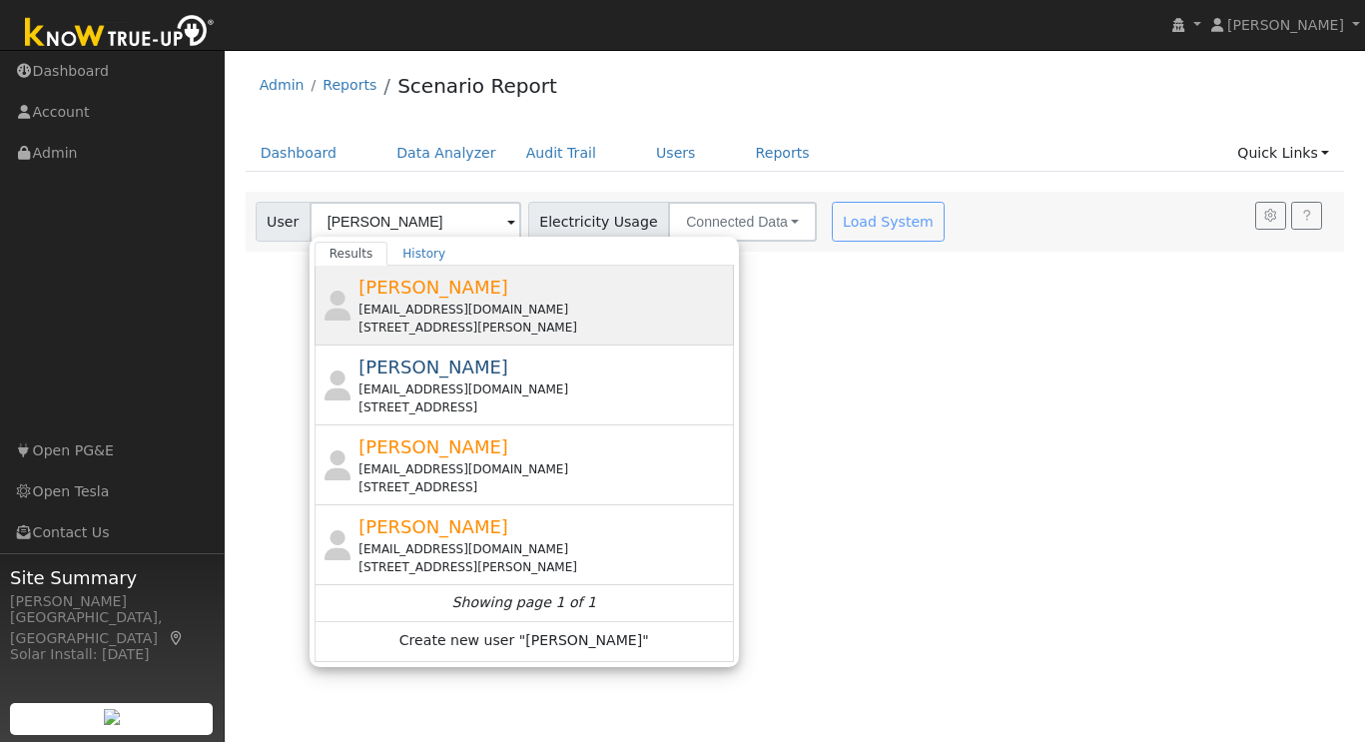
click at [436, 288] on span "[PERSON_NAME]" at bounding box center [434, 287] width 150 height 21
type input "[PERSON_NAME]"
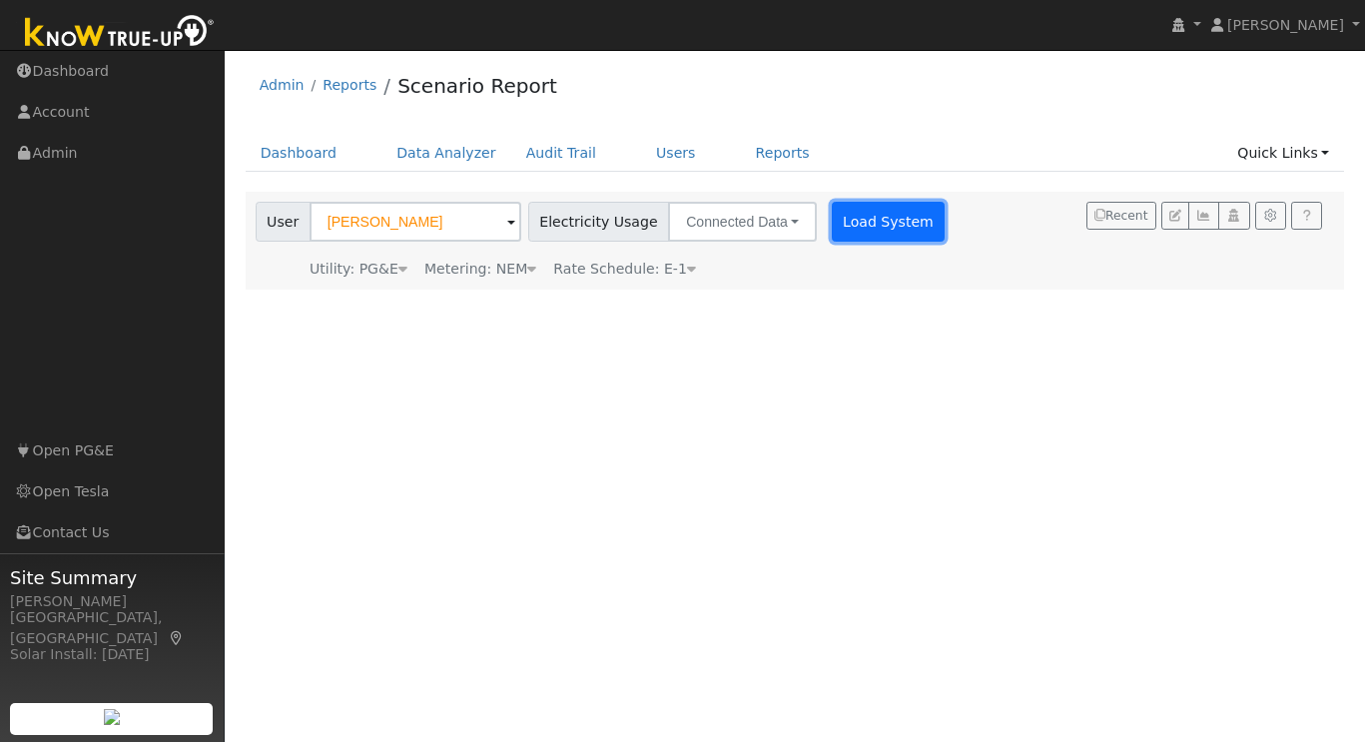
click at [867, 213] on button "Load System" at bounding box center [889, 222] width 114 height 40
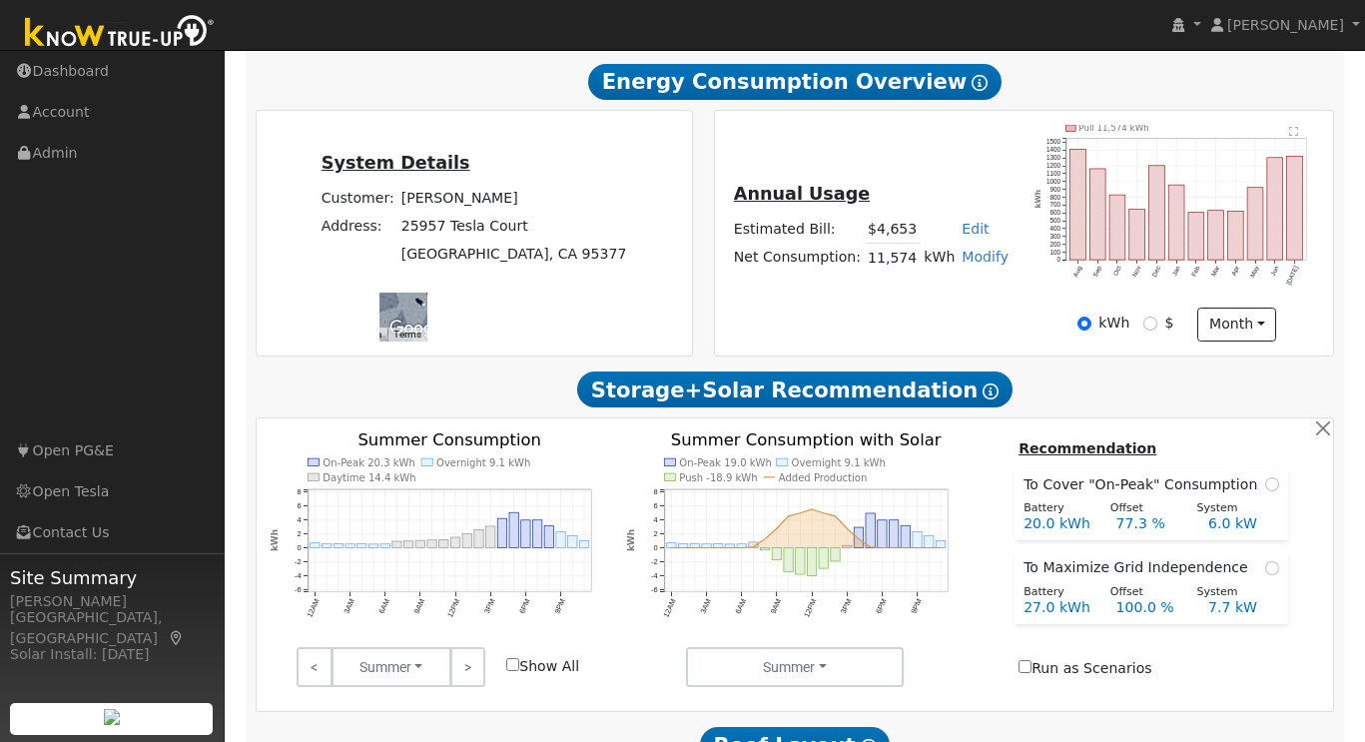
scroll to position [75, 0]
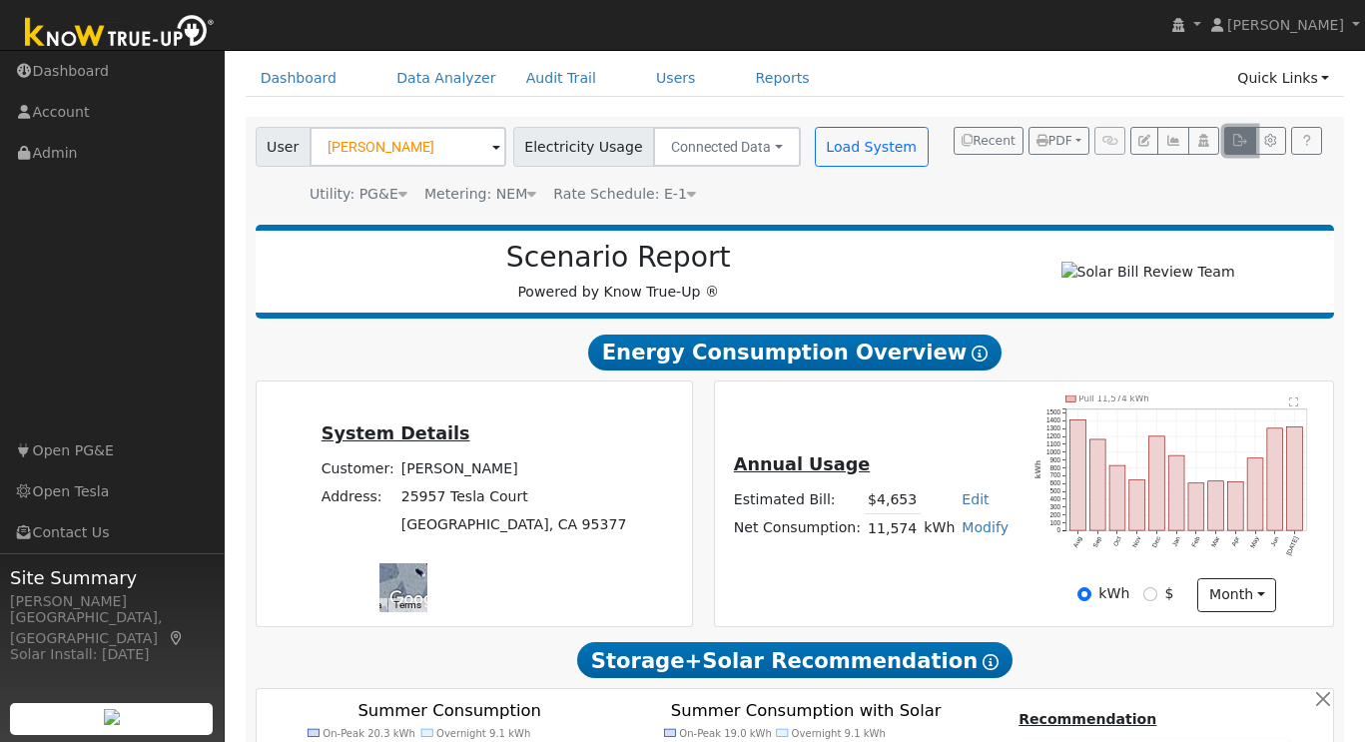
click at [1243, 143] on icon "button" at bounding box center [1239, 141] width 15 height 12
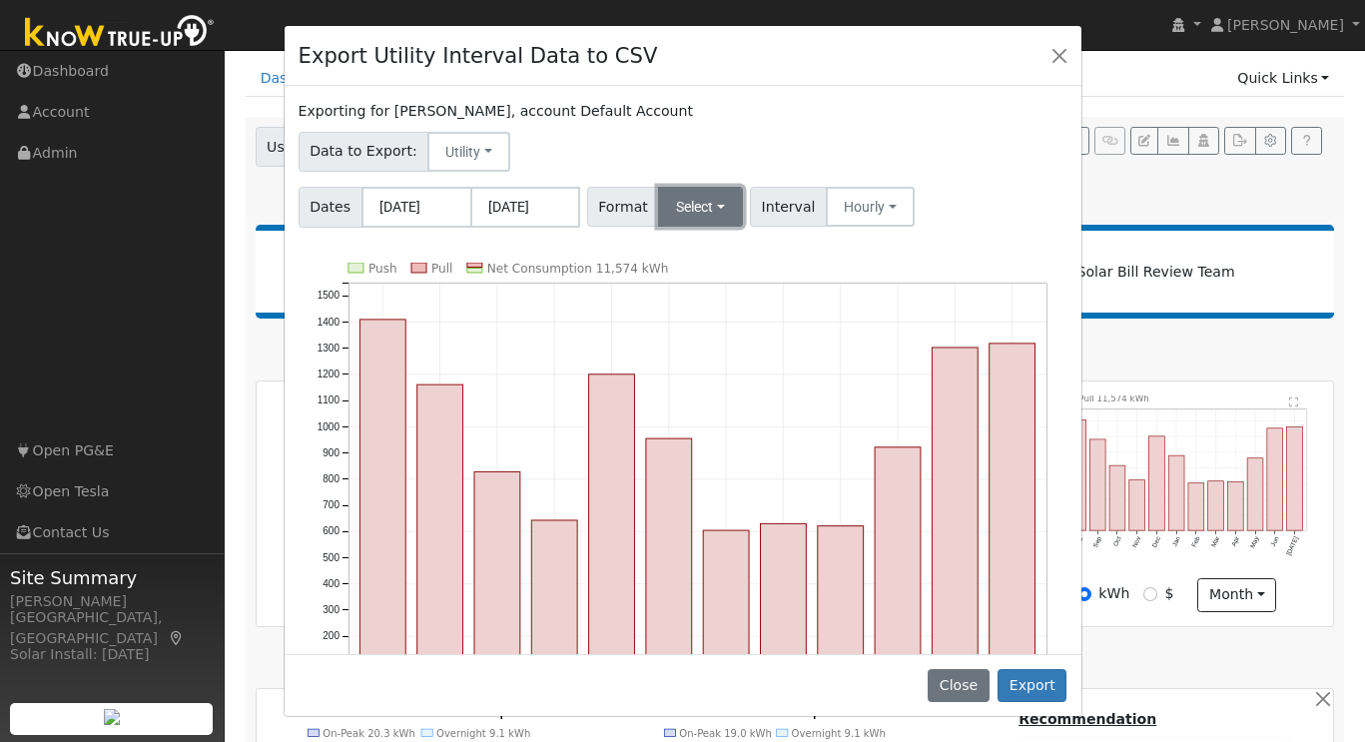
click at [728, 213] on button "Select" at bounding box center [700, 207] width 85 height 40
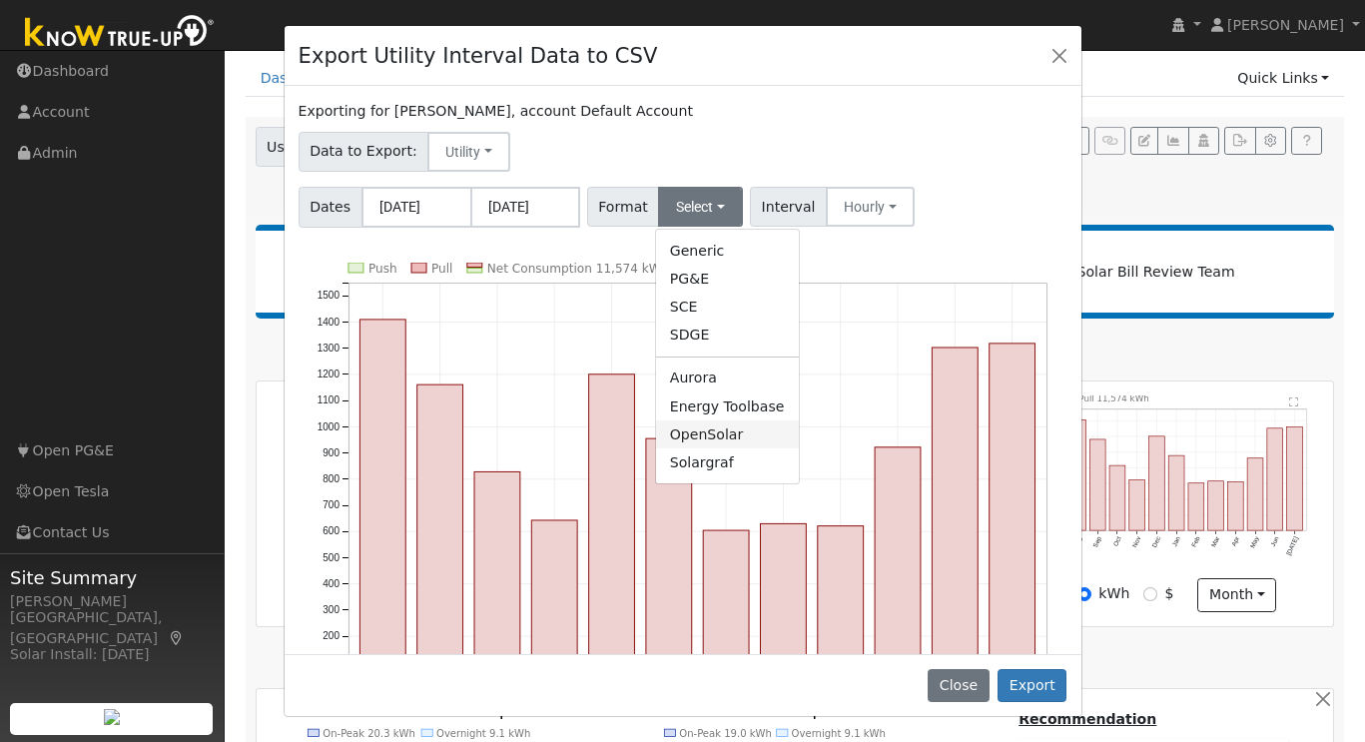
click at [733, 437] on link "OpenSolar" at bounding box center [727, 434] width 143 height 28
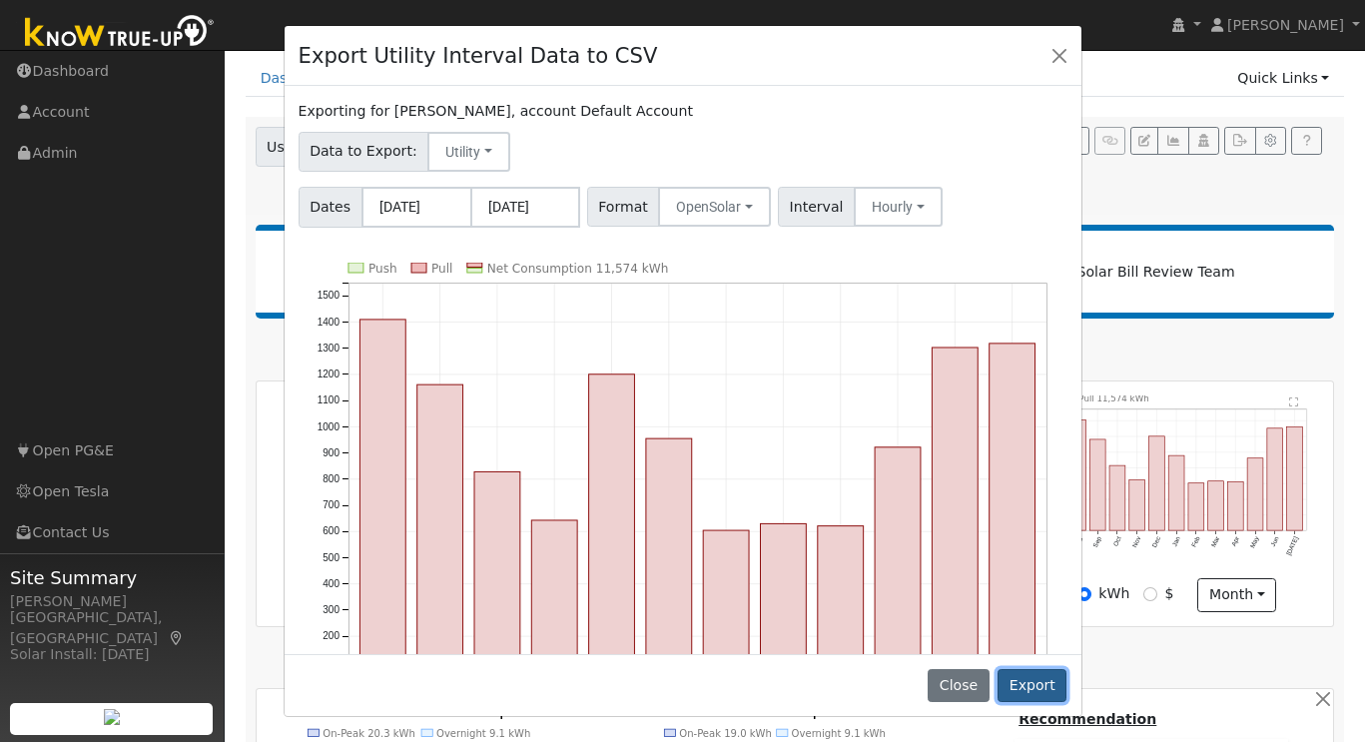
click at [1036, 683] on button "Export" at bounding box center [1032, 686] width 69 height 34
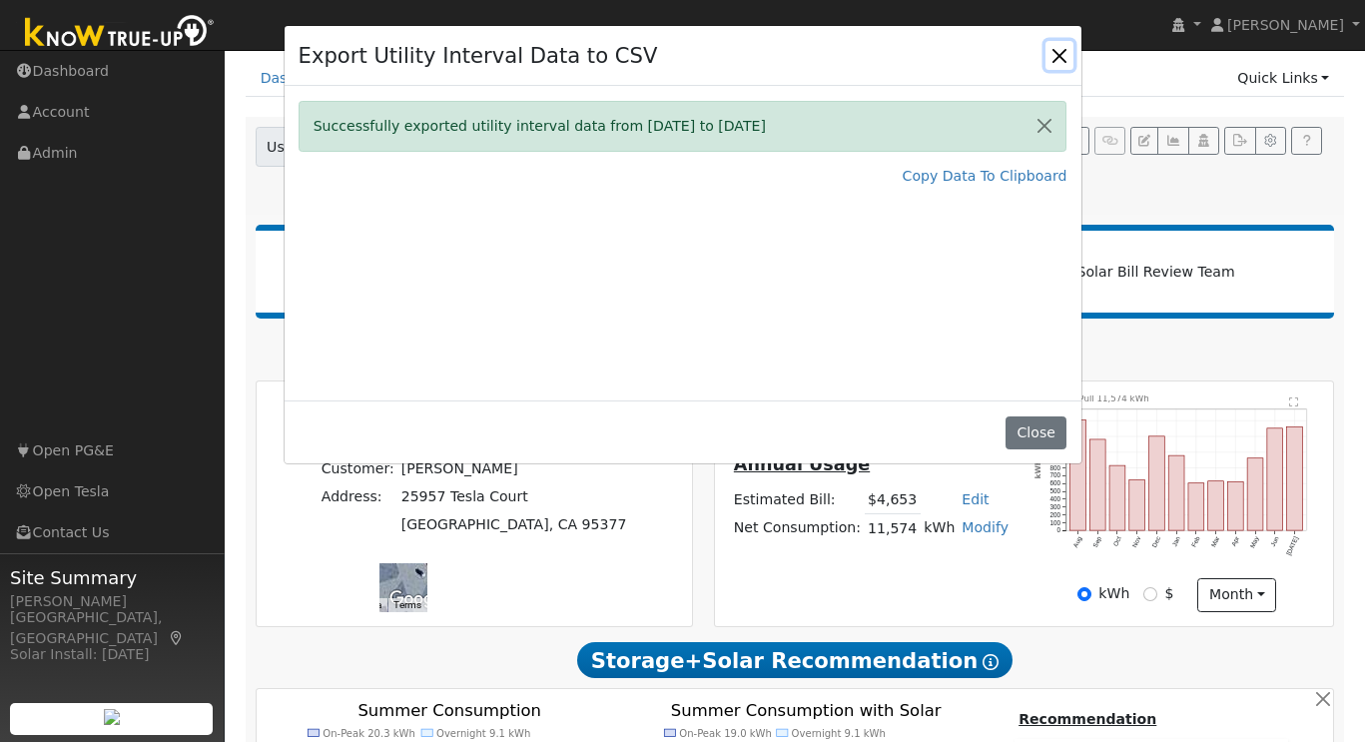
click at [1065, 57] on button "Close" at bounding box center [1060, 55] width 28 height 28
